Goal: Transaction & Acquisition: Purchase product/service

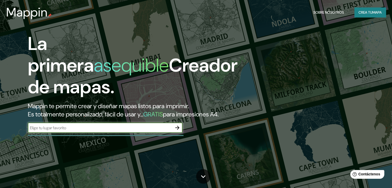
click at [75, 131] on input "text" at bounding box center [100, 128] width 144 height 6
type input "[GEOGRAPHIC_DATA]"
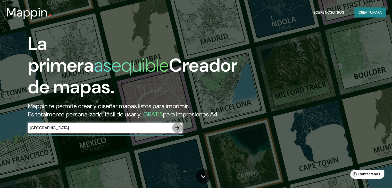
click at [179, 130] on icon "button" at bounding box center [177, 128] width 4 height 4
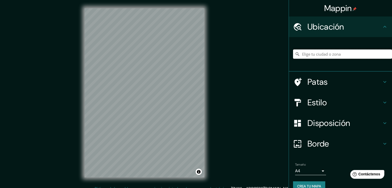
click at [319, 51] on input "Elige tu ciudad o zona" at bounding box center [342, 54] width 99 height 9
click at [324, 50] on input "[GEOGRAPHIC_DATA]" at bounding box center [342, 54] width 99 height 9
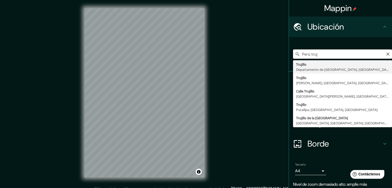
type input "[GEOGRAPHIC_DATA], [GEOGRAPHIC_DATA], [GEOGRAPHIC_DATA]"
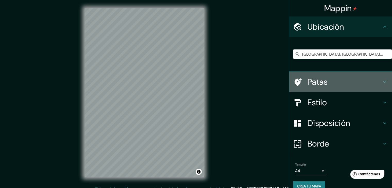
click at [333, 83] on h4 "Patas" at bounding box center [345, 82] width 74 height 10
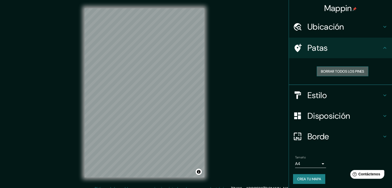
click at [330, 69] on font "Borrar todos los pines" at bounding box center [342, 71] width 43 height 5
click at [327, 50] on h4 "Patas" at bounding box center [345, 48] width 74 height 10
click at [295, 45] on icon at bounding box center [298, 48] width 7 height 8
click at [295, 43] on div "Patas" at bounding box center [340, 48] width 103 height 21
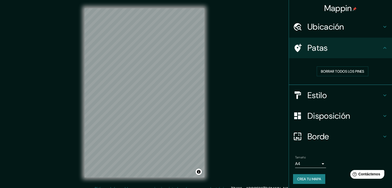
click at [295, 43] on div "Patas" at bounding box center [340, 48] width 103 height 21
click at [308, 45] on font "Patas" at bounding box center [318, 48] width 20 height 11
click at [318, 28] on font "Ubicación" at bounding box center [326, 26] width 37 height 11
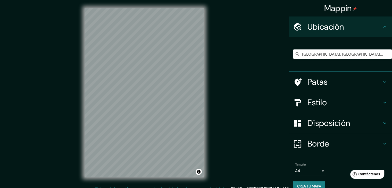
click at [311, 108] on div "Estilo" at bounding box center [340, 102] width 103 height 21
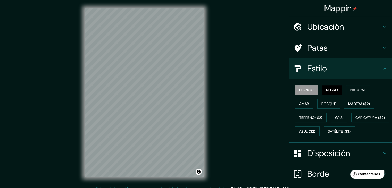
click at [331, 89] on font "Negro" at bounding box center [332, 90] width 12 height 5
click at [352, 88] on font "Natural" at bounding box center [357, 90] width 15 height 5
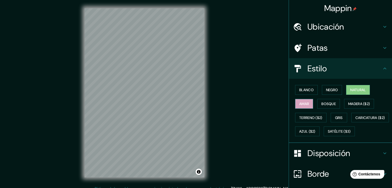
click at [300, 102] on font "Amar" at bounding box center [304, 104] width 10 height 5
click at [324, 102] on font "Bosque" at bounding box center [329, 104] width 14 height 5
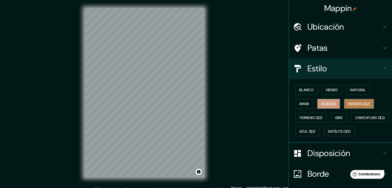
click at [355, 102] on font "Madera ($2)" at bounding box center [359, 104] width 22 height 5
click at [322, 102] on font "Bosque" at bounding box center [329, 104] width 14 height 5
click at [304, 103] on font "Amar" at bounding box center [304, 104] width 10 height 5
click at [300, 104] on font "Amar" at bounding box center [304, 104] width 10 height 5
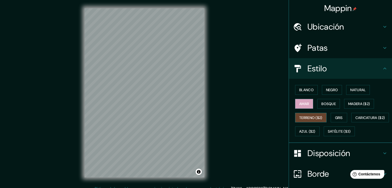
click at [303, 114] on font "Terreno ($2)" at bounding box center [310, 117] width 23 height 7
drag, startPoint x: 337, startPoint y: 117, endPoint x: 298, endPoint y: 116, distance: 39.5
click at [298, 116] on div "Blanco Negro Natural Amar Bosque Madera ($2) Terreno ($2) Gris Caricatura ($2) …" at bounding box center [342, 110] width 99 height 55
click at [332, 118] on button "Gris" at bounding box center [339, 118] width 17 height 10
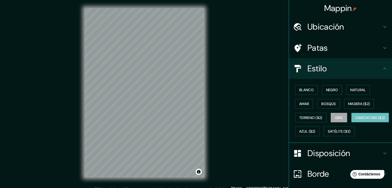
click at [356, 120] on font "Caricatura ($2)" at bounding box center [371, 118] width 30 height 5
click at [316, 133] on font "Azul ($2)" at bounding box center [307, 131] width 16 height 5
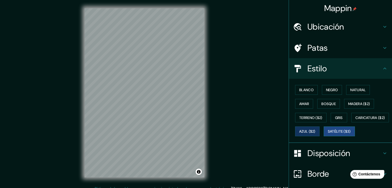
click at [328, 135] on font "Satélite ($3)" at bounding box center [339, 131] width 23 height 7
click at [300, 103] on font "Amar" at bounding box center [304, 104] width 10 height 5
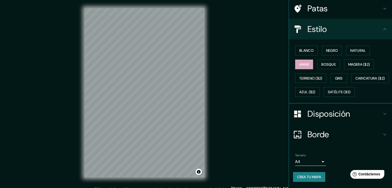
click at [320, 120] on div "Disposición" at bounding box center [340, 114] width 103 height 21
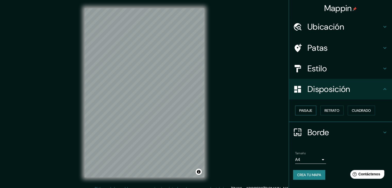
click at [307, 111] on font "Paisaje" at bounding box center [305, 110] width 13 height 5
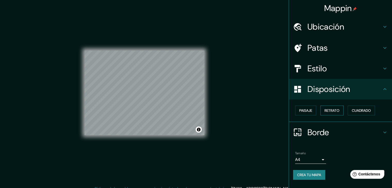
click at [328, 110] on font "Retrato" at bounding box center [332, 110] width 15 height 5
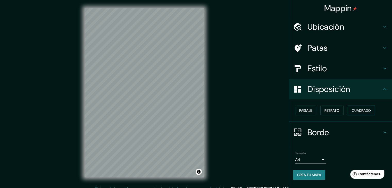
click at [366, 112] on font "Cuadrado" at bounding box center [361, 110] width 19 height 5
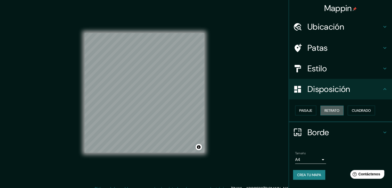
click at [334, 108] on font "Retrato" at bounding box center [332, 110] width 15 height 7
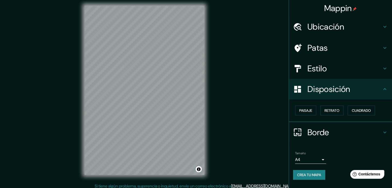
scroll to position [6, 0]
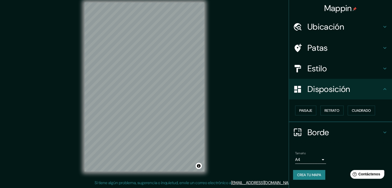
click at [319, 127] on font "Borde" at bounding box center [319, 132] width 22 height 11
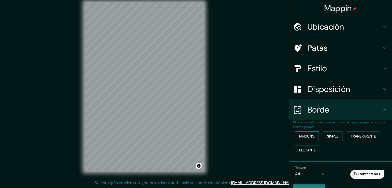
click at [304, 134] on font "Ninguno" at bounding box center [306, 136] width 15 height 5
click at [334, 133] on font "Simple" at bounding box center [332, 136] width 11 height 7
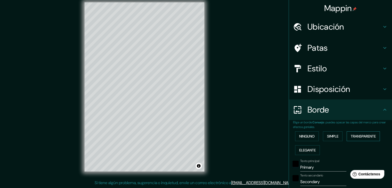
click at [354, 134] on font "Transparente" at bounding box center [363, 136] width 25 height 5
click at [306, 149] on font "Elegante" at bounding box center [307, 150] width 17 height 5
click at [302, 136] on font "Ninguno" at bounding box center [306, 136] width 15 height 5
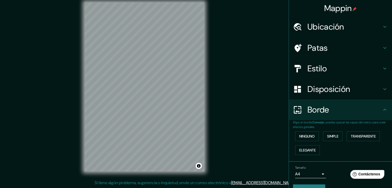
scroll to position [12, 0]
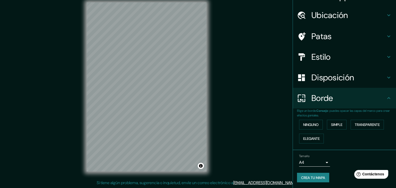
click at [311, 159] on body "Mappin Ubicación [GEOGRAPHIC_DATA], [GEOGRAPHIC_DATA], [GEOGRAPHIC_DATA] Patas …" at bounding box center [198, 88] width 396 height 188
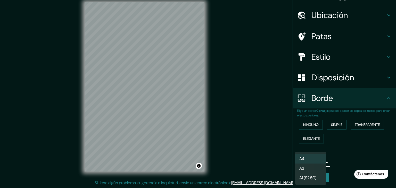
click at [334, 159] on div at bounding box center [198, 94] width 396 height 188
click at [313, 160] on body "Mappin Ubicación [GEOGRAPHIC_DATA], [GEOGRAPHIC_DATA], [GEOGRAPHIC_DATA] Patas …" at bounding box center [198, 88] width 396 height 188
click at [336, 160] on div at bounding box center [198, 94] width 396 height 188
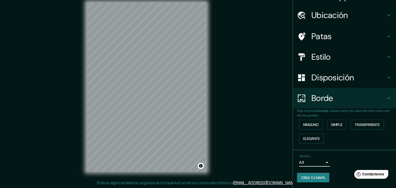
click at [316, 162] on body "Mappin Ubicación [GEOGRAPHIC_DATA], [GEOGRAPHIC_DATA], [GEOGRAPHIC_DATA] Patas …" at bounding box center [198, 88] width 396 height 188
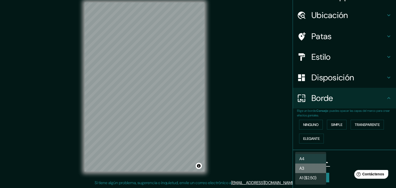
click at [308, 169] on li "A3" at bounding box center [310, 169] width 31 height 10
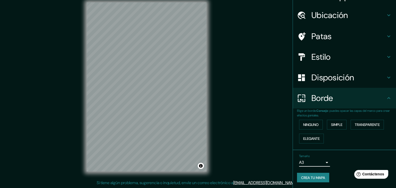
click at [317, 161] on body "Mappin Ubicación [GEOGRAPHIC_DATA], [GEOGRAPHIC_DATA], [GEOGRAPHIC_DATA] Patas …" at bounding box center [198, 88] width 396 height 188
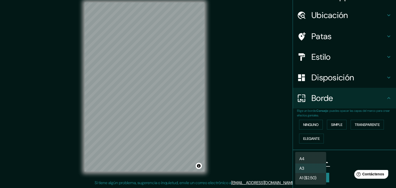
click at [314, 157] on li "A4" at bounding box center [310, 159] width 31 height 10
type input "single"
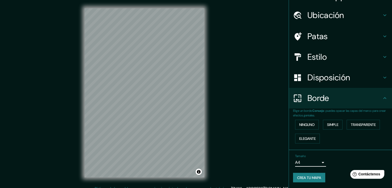
click at [271, 131] on div "Mappin Ubicación [GEOGRAPHIC_DATA], [GEOGRAPHIC_DATA], [GEOGRAPHIC_DATA] Patas …" at bounding box center [196, 97] width 392 height 194
